Goal: Task Accomplishment & Management: Manage account settings

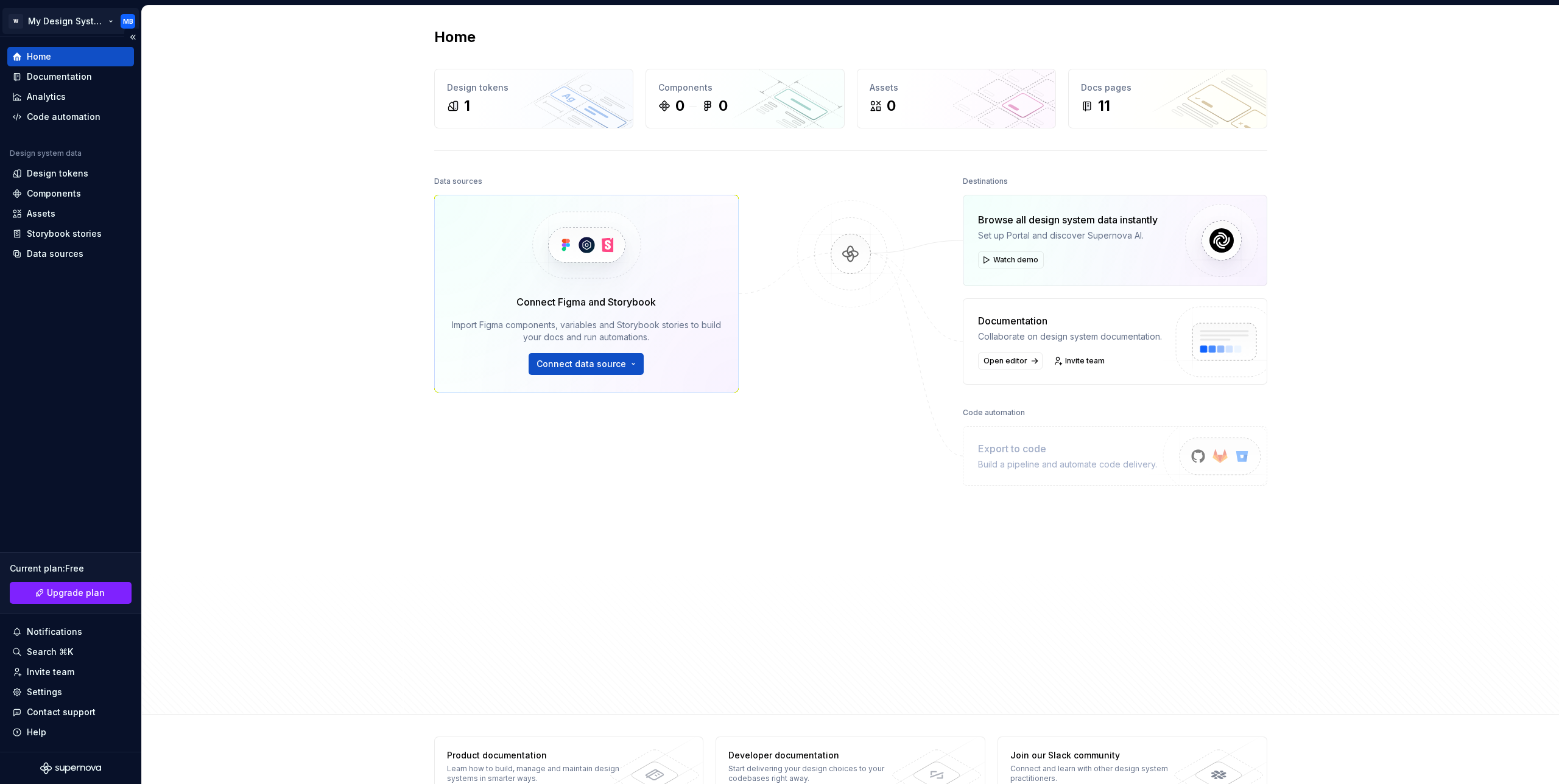
click at [63, 24] on html "CSS Inspector x Clict to any element W My Design System MB Home Documentation A…" at bounding box center [780, 392] width 1559 height 784
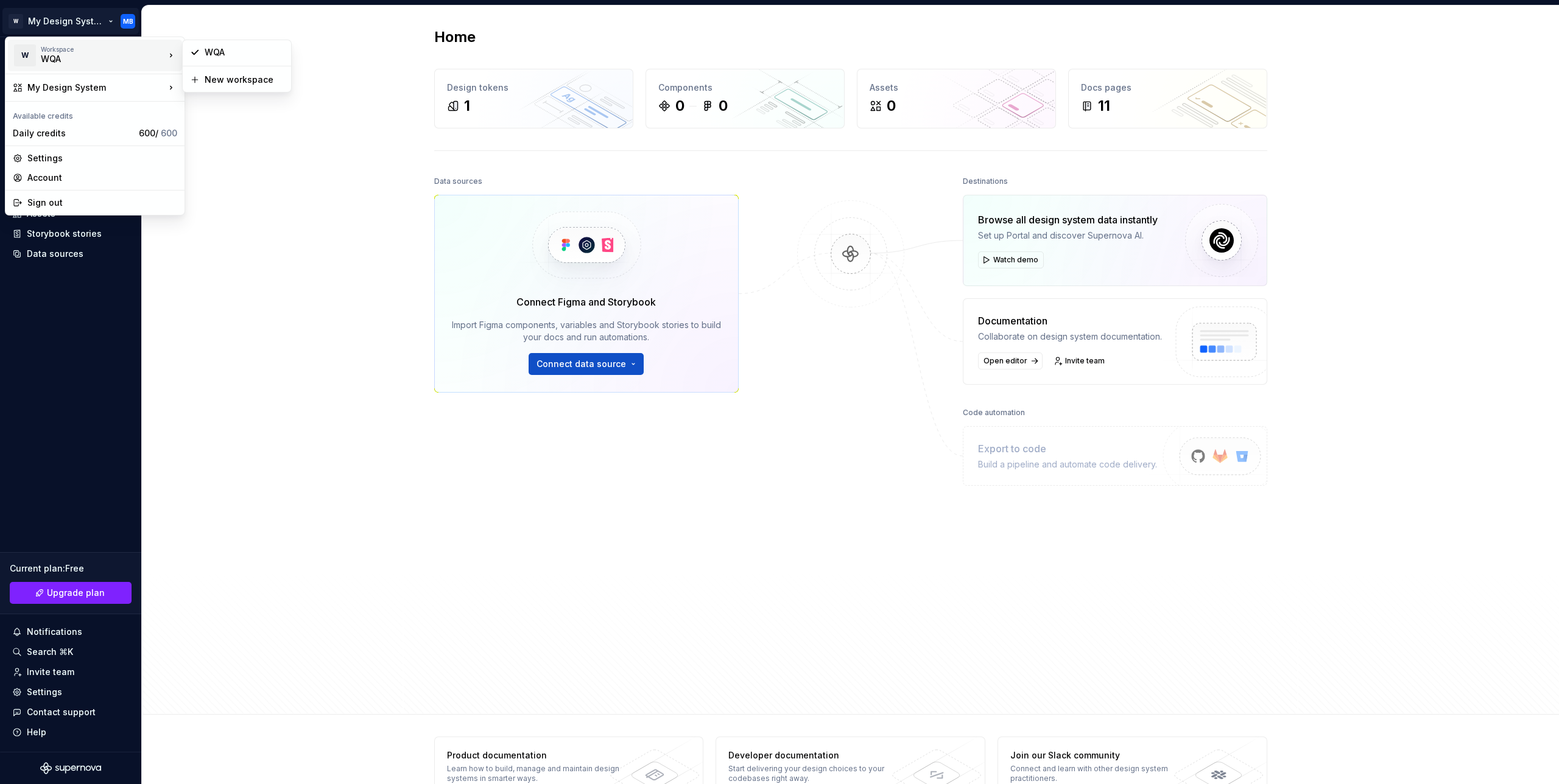
click at [62, 58] on div "WQA" at bounding box center [92, 59] width 103 height 12
click at [230, 51] on div "WQA" at bounding box center [244, 53] width 79 height 12
click at [64, 24] on html "CSS Inspector x Clict to any element W My Design System MB Home Documentation A…" at bounding box center [780, 392] width 1559 height 784
click at [236, 50] on div "WQA" at bounding box center [244, 53] width 79 height 12
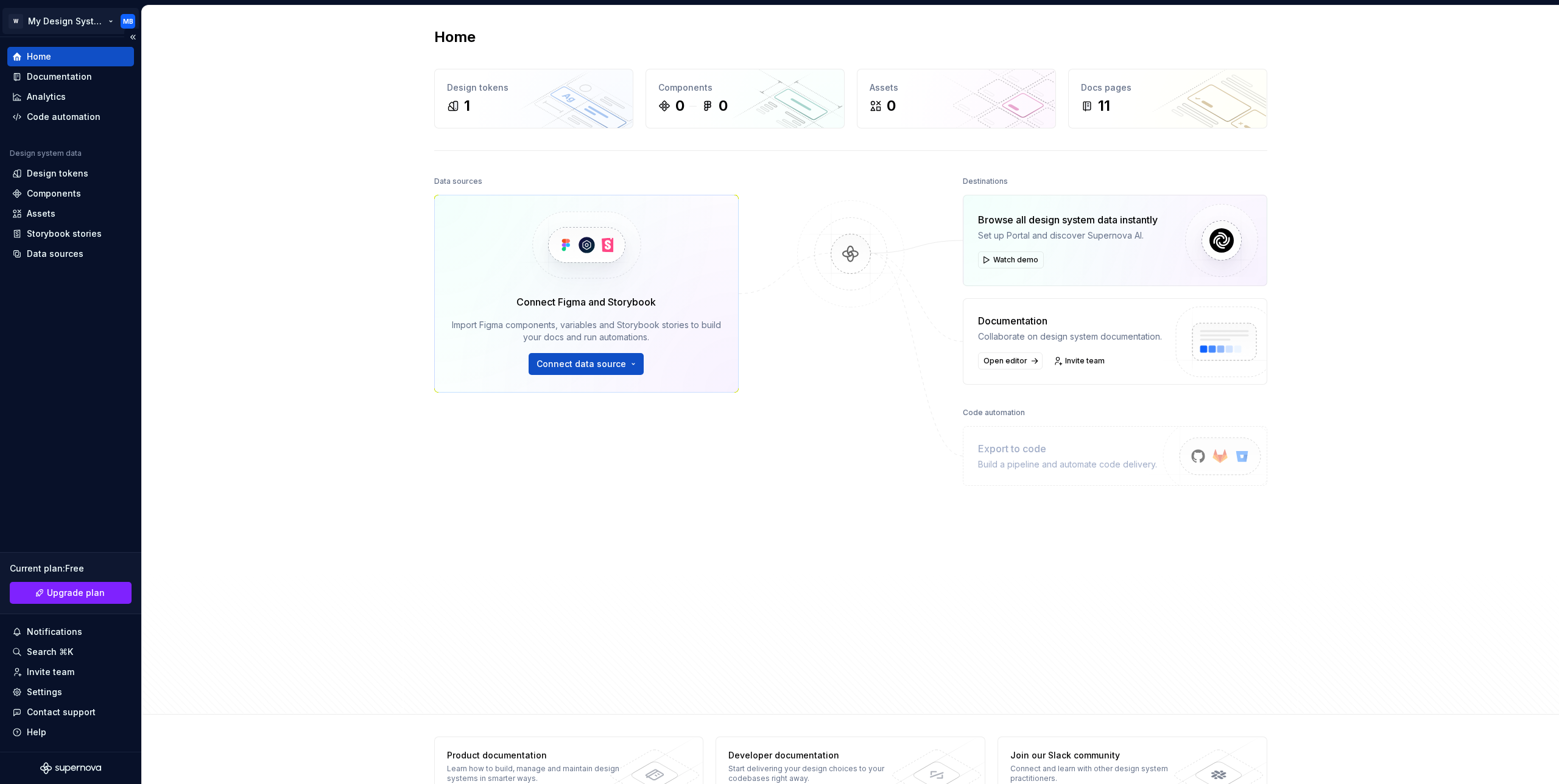
click at [23, 21] on html "CSS Inspector x Clict to any element W My Design System MB Home Documentation A…" at bounding box center [780, 392] width 1559 height 784
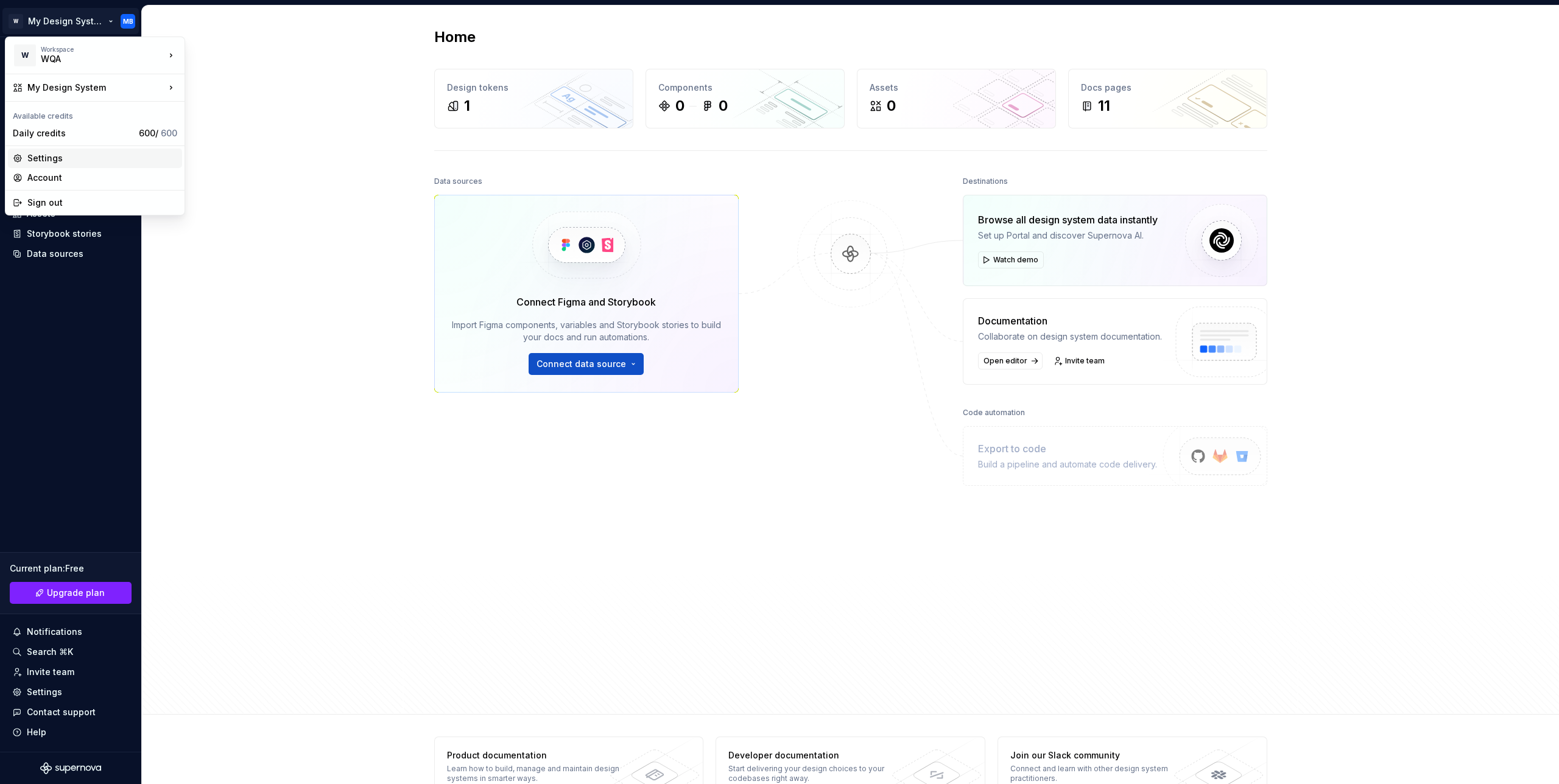
click at [96, 161] on div "Settings" at bounding box center [103, 159] width 150 height 12
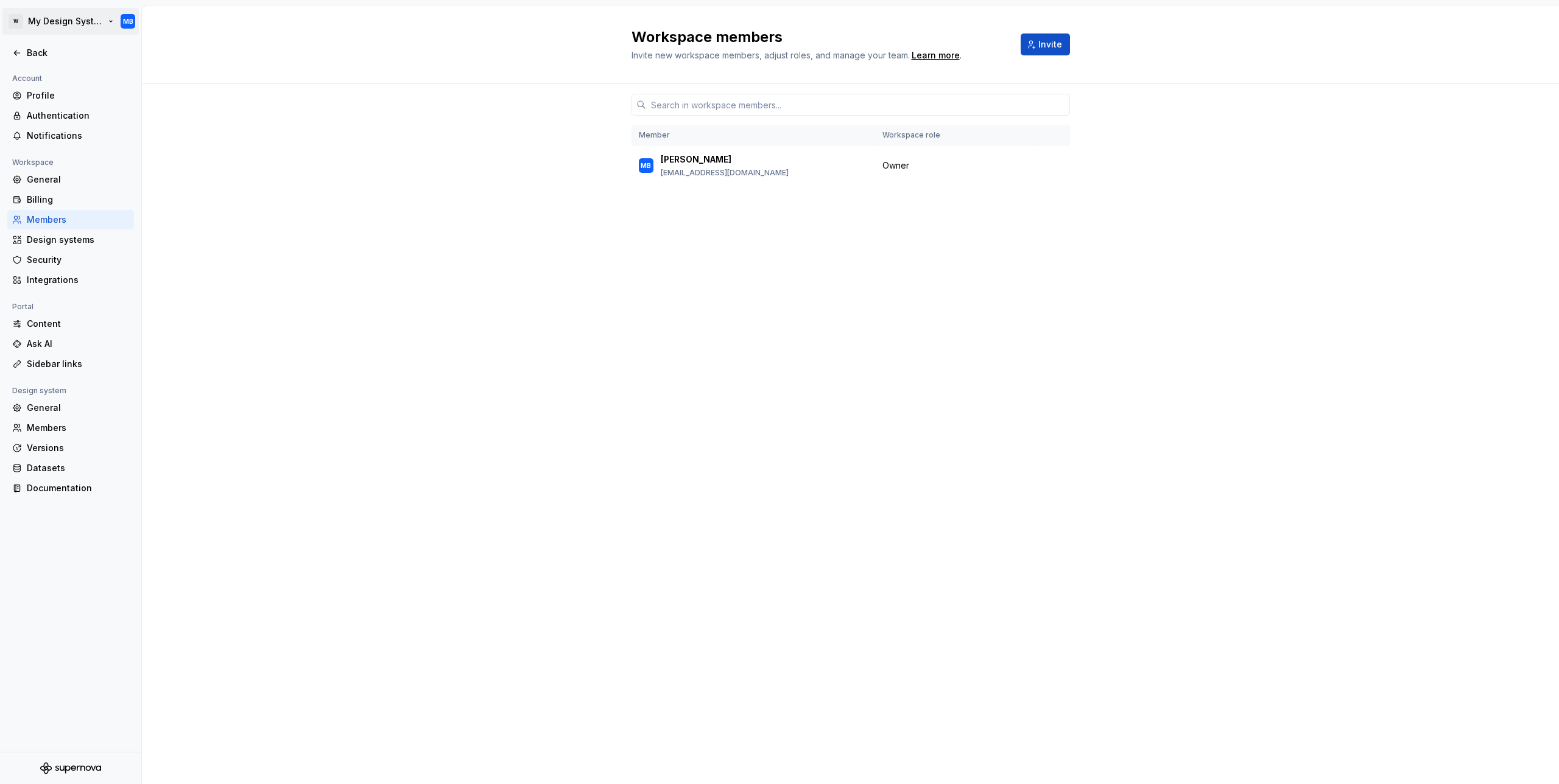
click at [35, 21] on html "CSS Inspector x Clict to any element W My Design System MB Back Account Profile…" at bounding box center [780, 392] width 1559 height 784
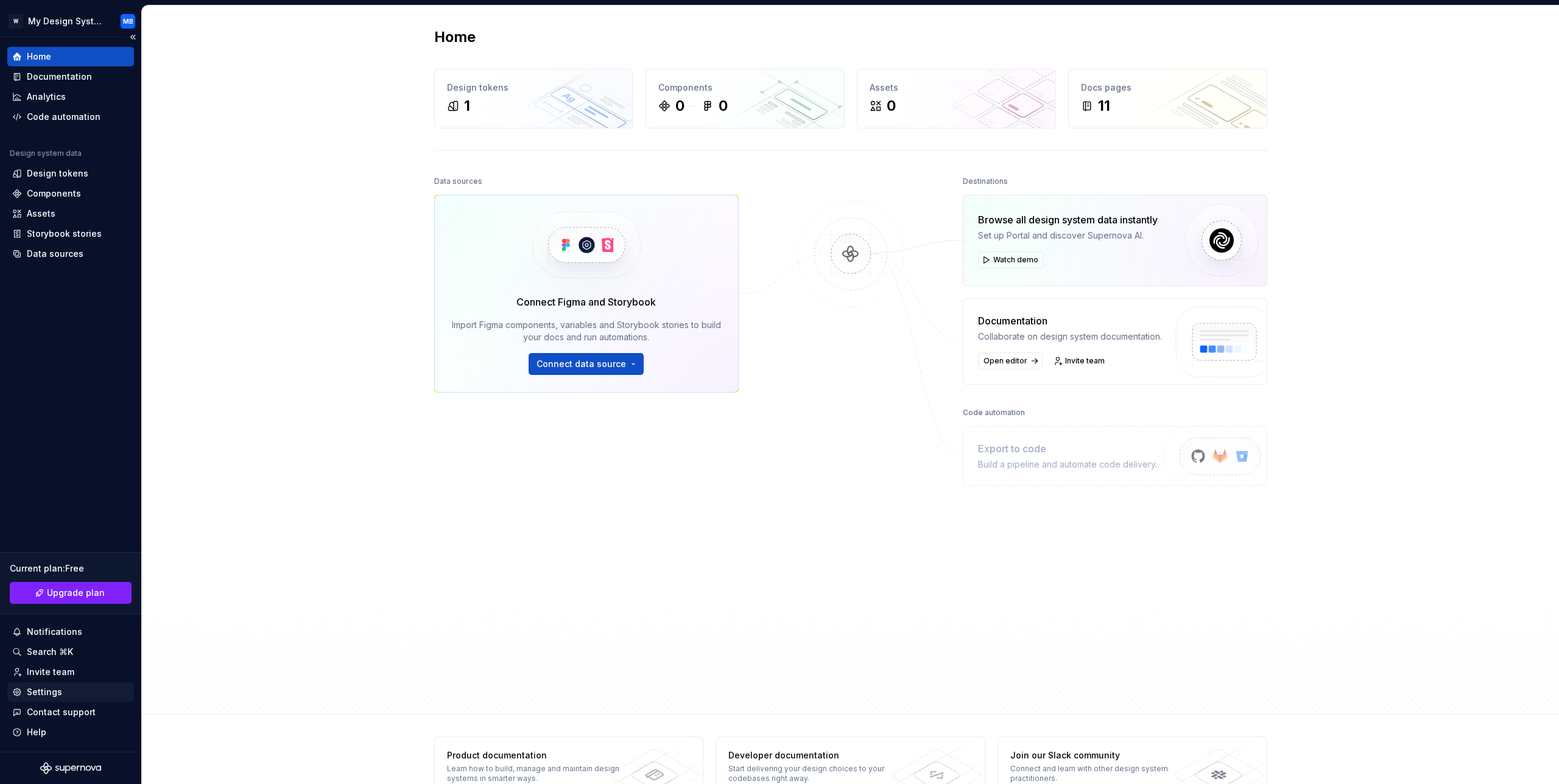
click at [58, 695] on div "Settings" at bounding box center [44, 693] width 35 height 12
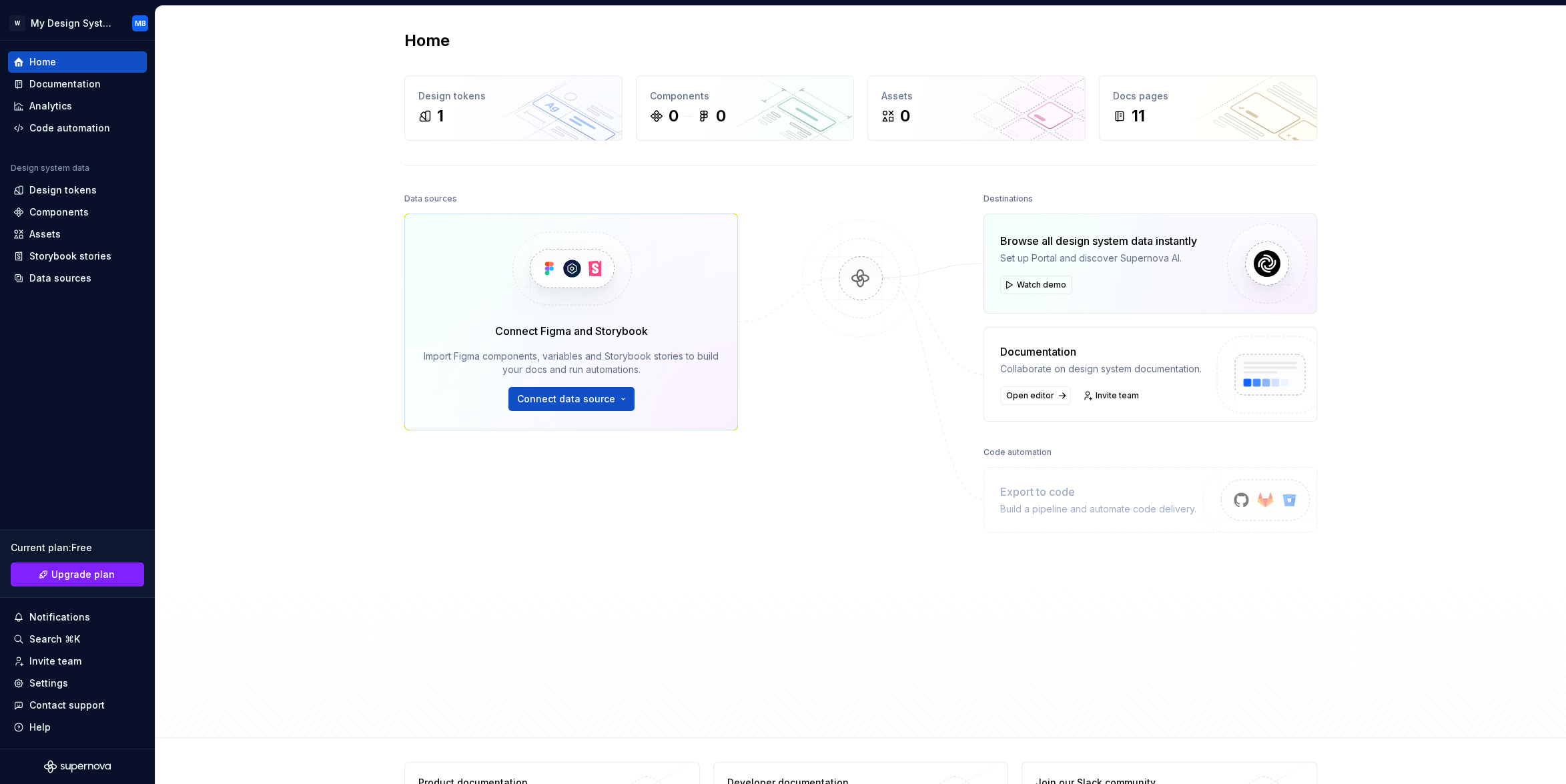
click at [1391, 289] on div "Home Design tokens 1 Components 0 0 Assets 0 Docs pages 11 Data sources Connect…" at bounding box center [861, 372] width 1410 height 732
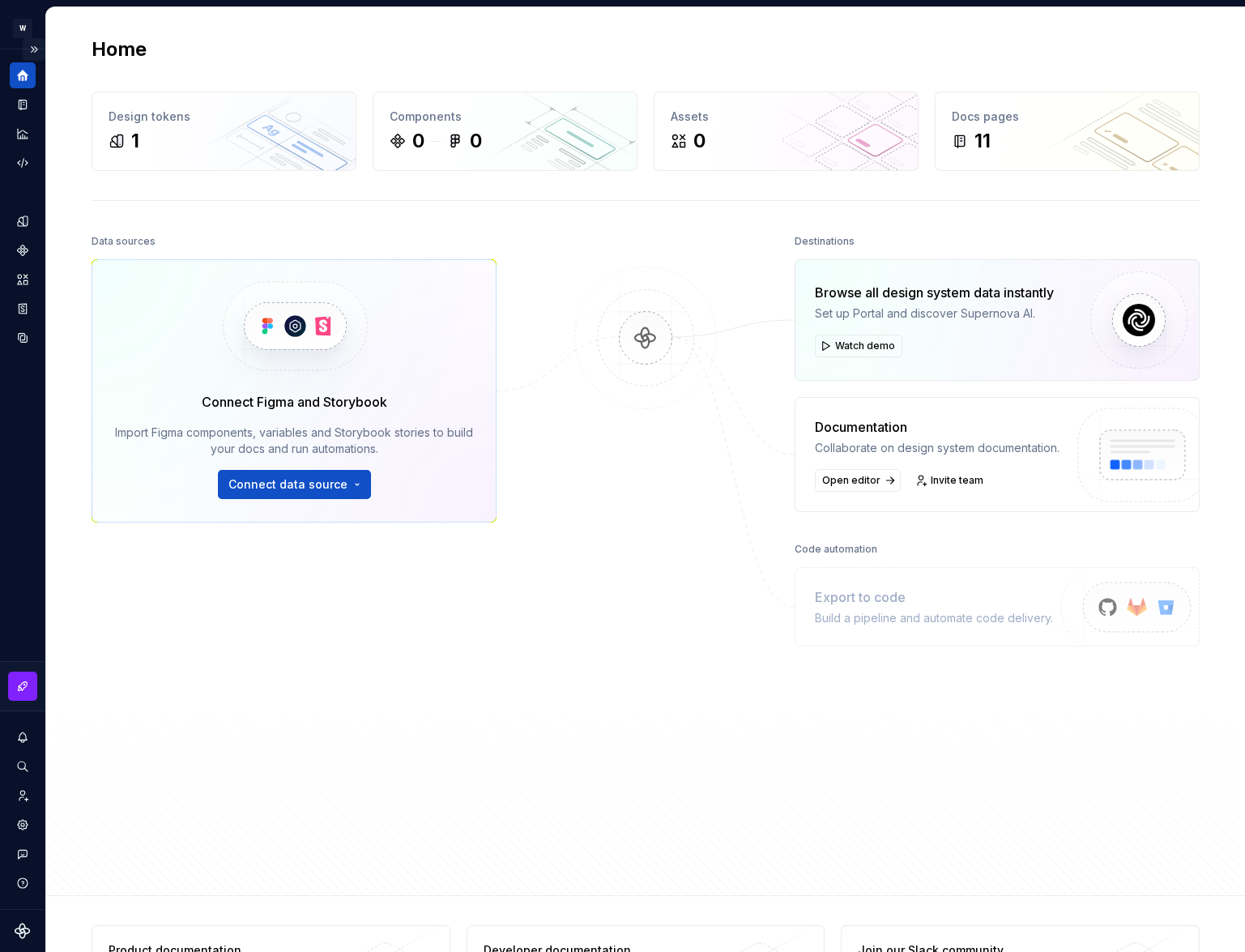
click at [37, 47] on button "Expand sidebar" at bounding box center [34, 49] width 23 height 23
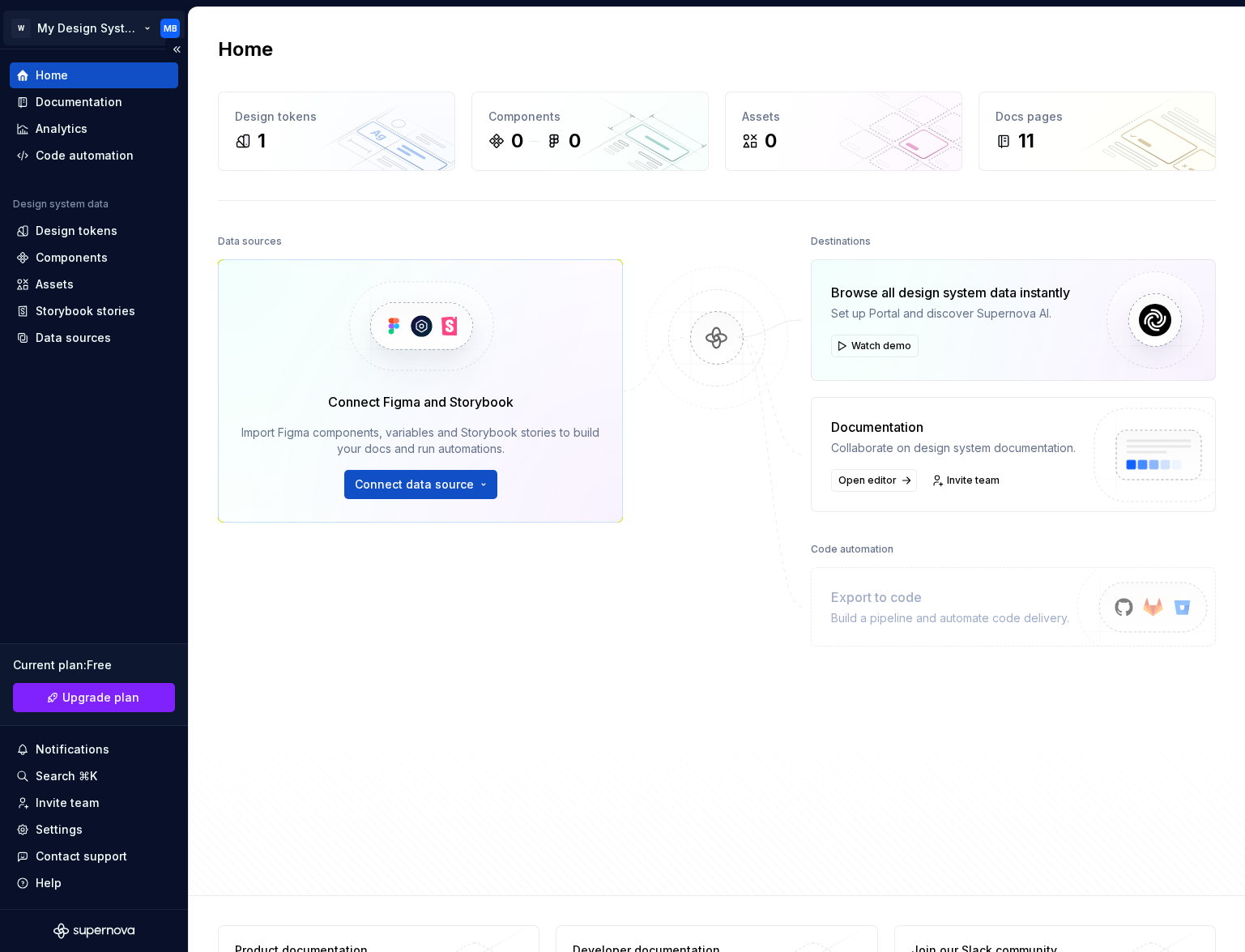
click at [35, 29] on html "CSS Inspector x Clict to any element W My Design System MB Home Documentation A…" at bounding box center [622, 476] width 1245 height 952
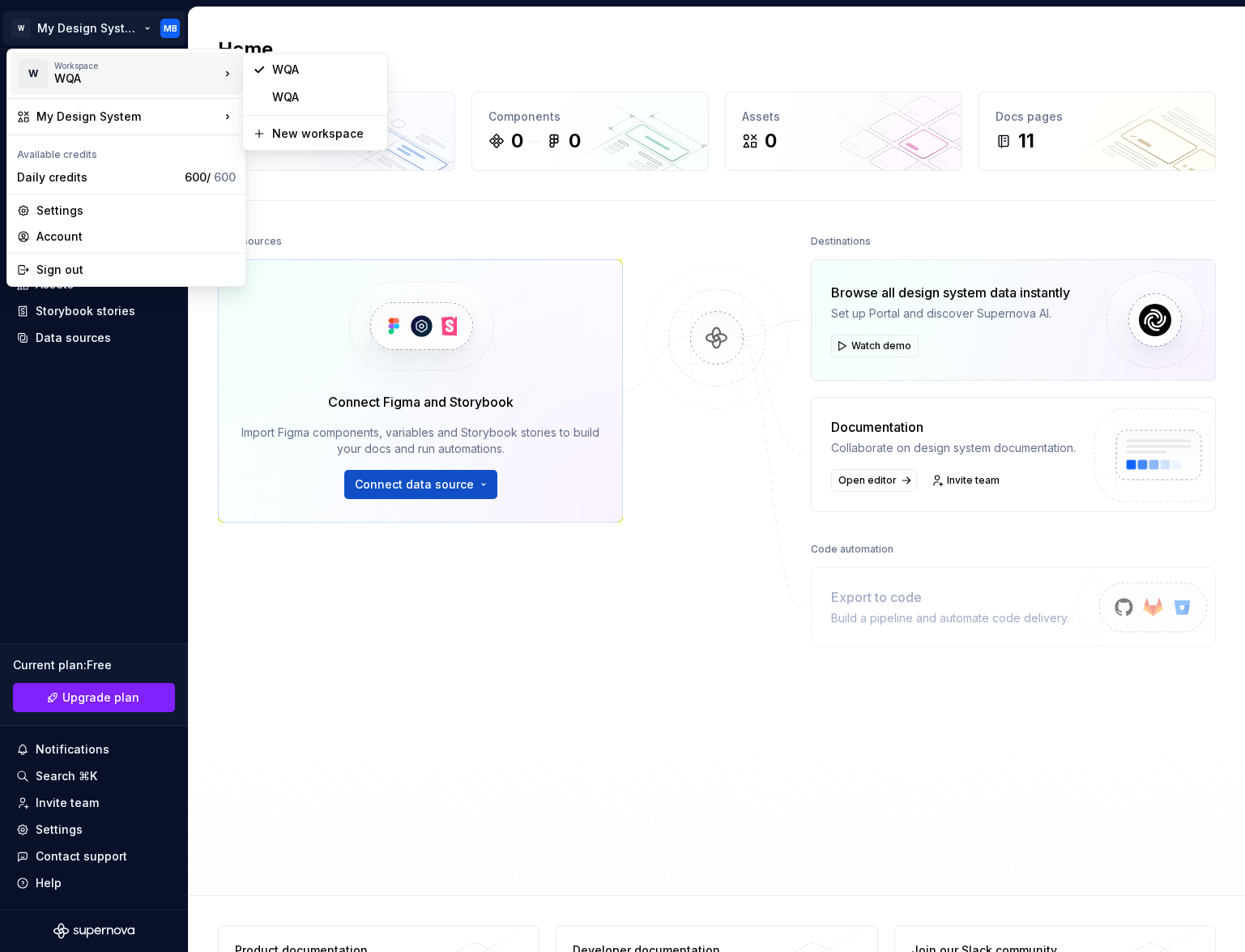
click at [88, 84] on div "WQA" at bounding box center [123, 78] width 137 height 17
click at [282, 92] on div "WQA" at bounding box center [324, 98] width 105 height 17
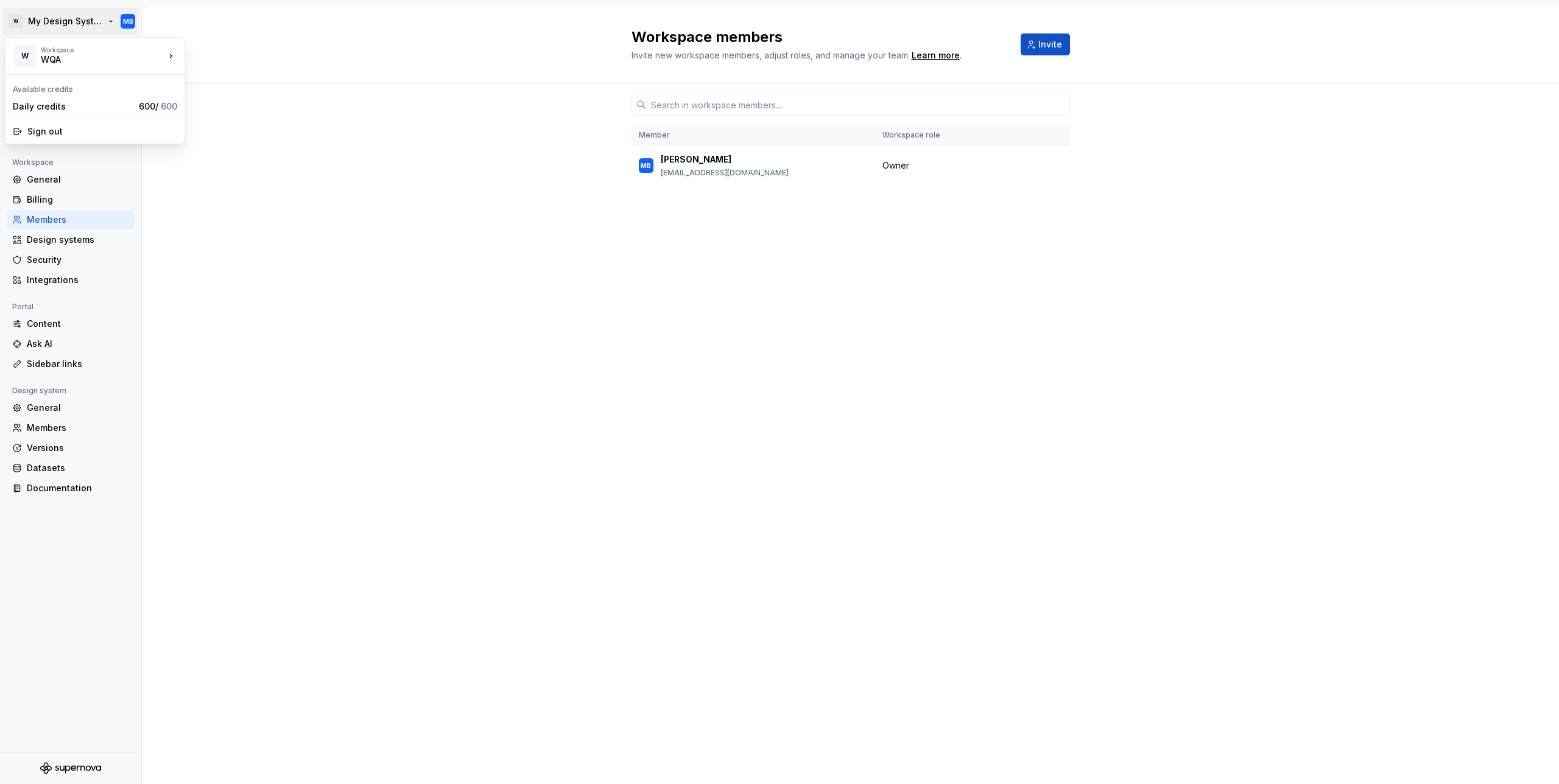
click at [71, 15] on html "CSS Inspector x Clict to any element W My Design System MB Back Account Profile…" at bounding box center [780, 392] width 1559 height 784
click at [249, 75] on div "WQA" at bounding box center [244, 74] width 79 height 12
